Goal: Information Seeking & Learning: Compare options

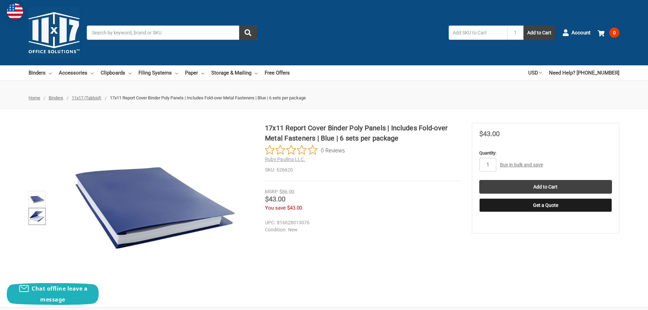
click at [45, 215] on link at bounding box center [37, 216] width 17 height 17
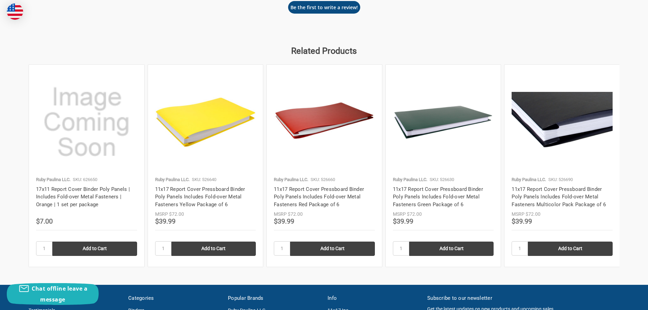
scroll to position [748, 0]
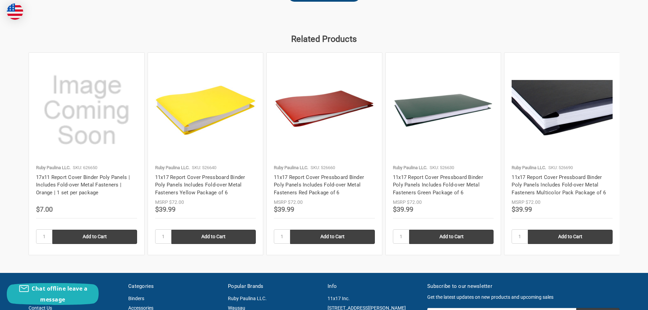
click at [570, 135] on img at bounding box center [562, 110] width 101 height 61
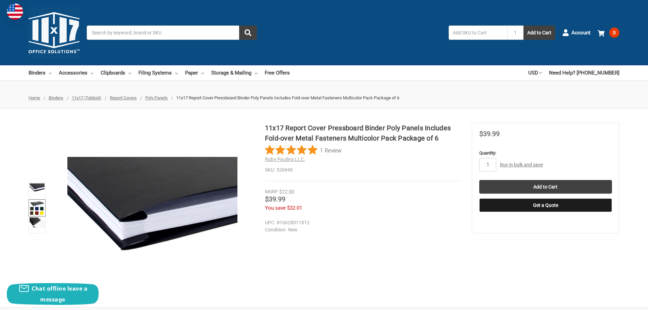
click at [32, 212] on img at bounding box center [37, 207] width 15 height 15
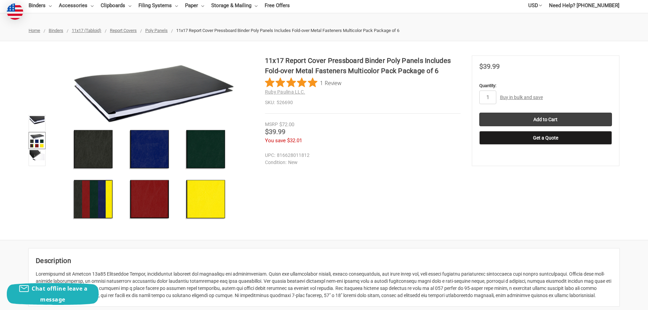
scroll to position [68, 0]
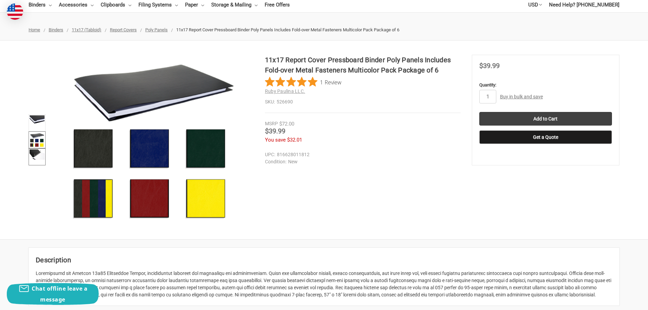
click at [39, 155] on img at bounding box center [37, 154] width 15 height 10
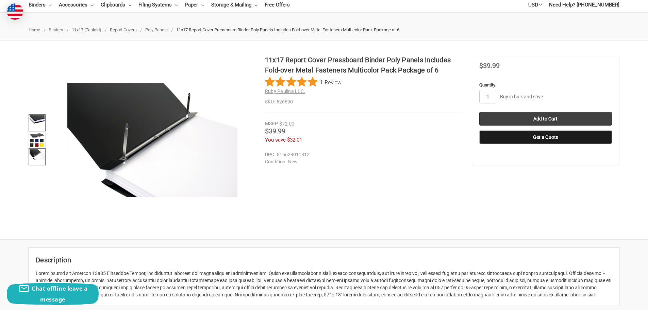
click at [40, 120] on img at bounding box center [37, 119] width 15 height 9
